Goal: Find specific page/section: Find specific page/section

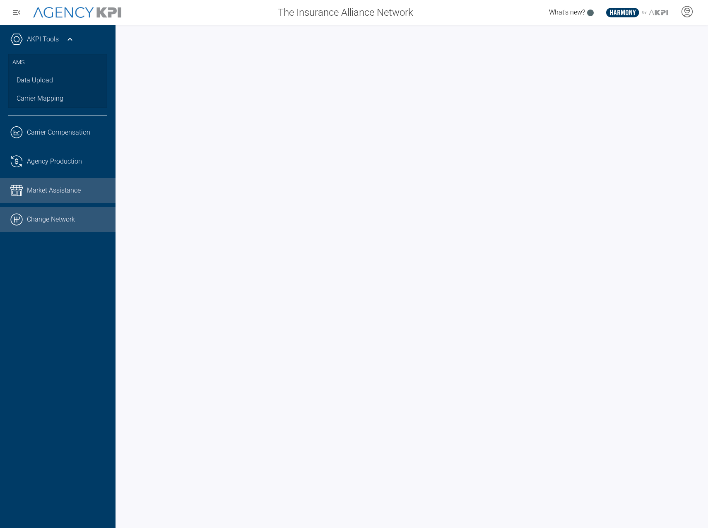
click at [37, 218] on link ".cls-1{fill:none;stroke:#000;stroke-linecap:round;stroke-linejoin:round;stroke-…" at bounding box center [58, 219] width 116 height 25
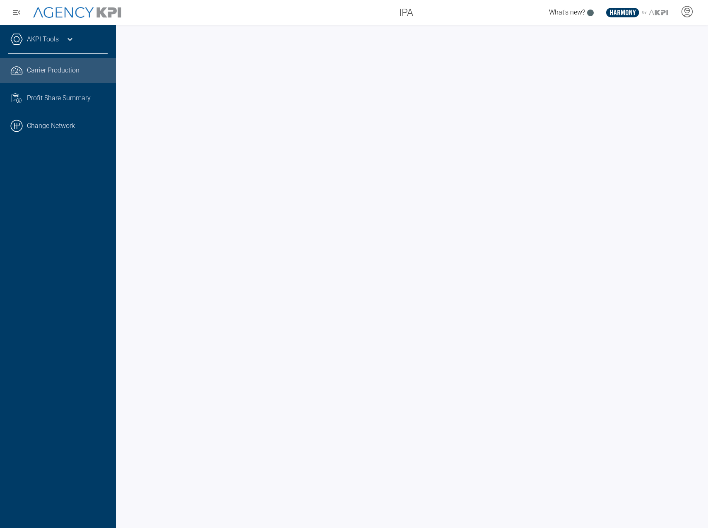
click at [30, 79] on link ".cls-1{fill:none;stroke:#221f20;stroke-linecap:round;stroke-linejoin:round;stro…" at bounding box center [58, 70] width 116 height 25
click at [89, 73] on div "Carrier Production" at bounding box center [67, 70] width 81 height 10
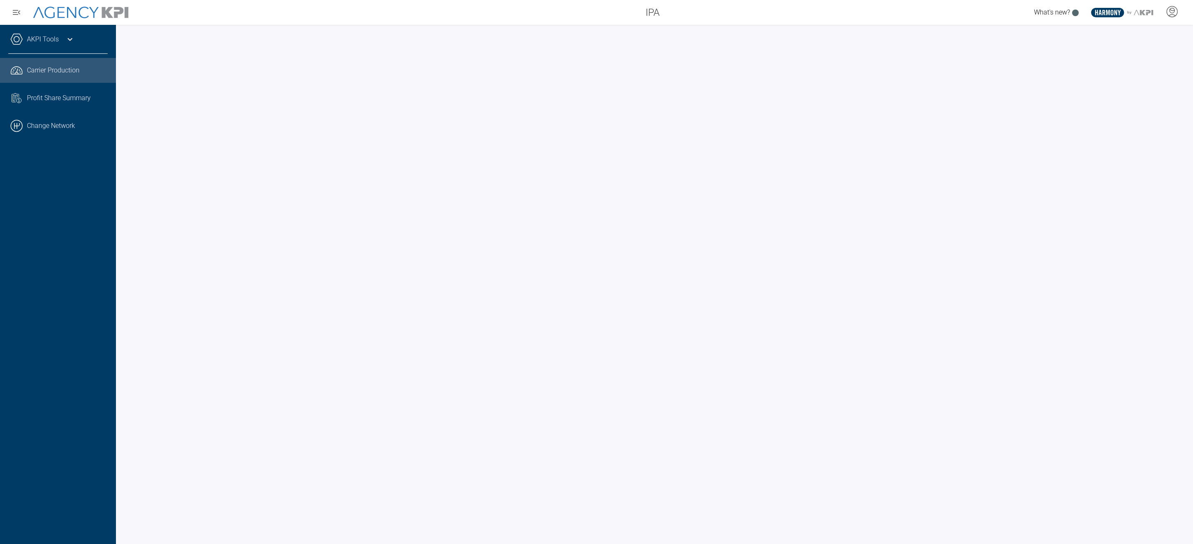
click at [98, 73] on div "Carrier Production" at bounding box center [67, 70] width 81 height 10
